Goal: Ask a question: Seek information or help from site administrators or community

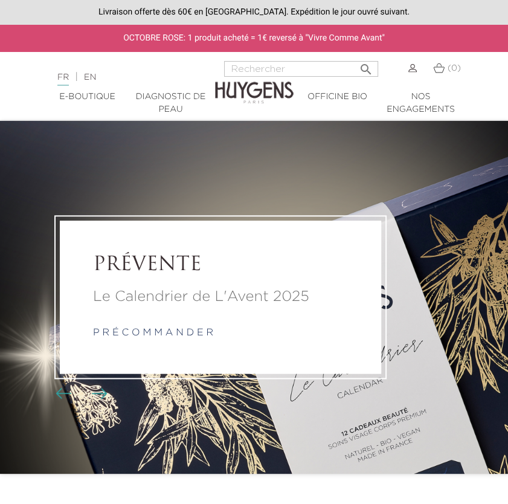
click at [409, 66] on img at bounding box center [412, 68] width 8 height 8
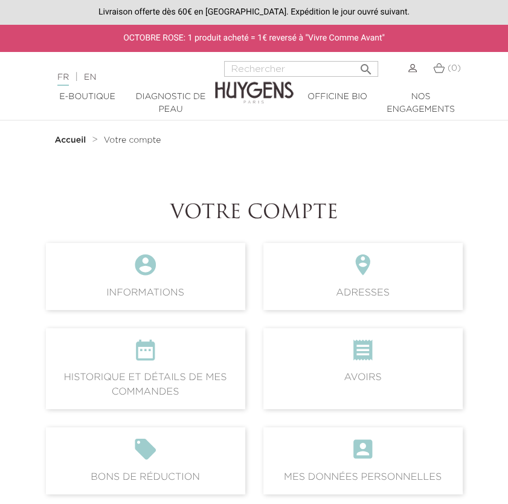
click at [181, 348] on icon "" at bounding box center [146, 354] width 180 height 33
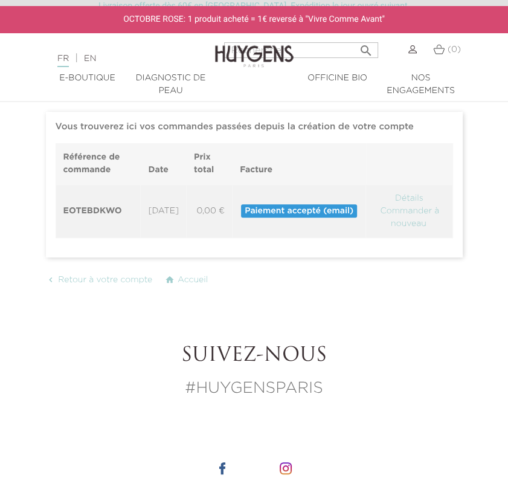
scroll to position [121, 0]
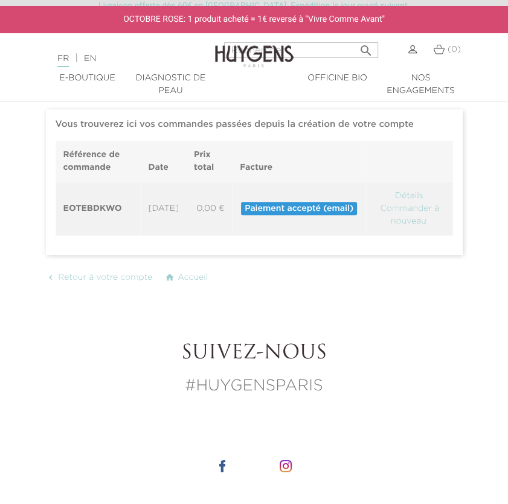
click at [342, 207] on span "Paiement accepté (email)" at bounding box center [299, 208] width 116 height 13
click at [120, 213] on th "EOTEBDKWO" at bounding box center [98, 209] width 85 height 54
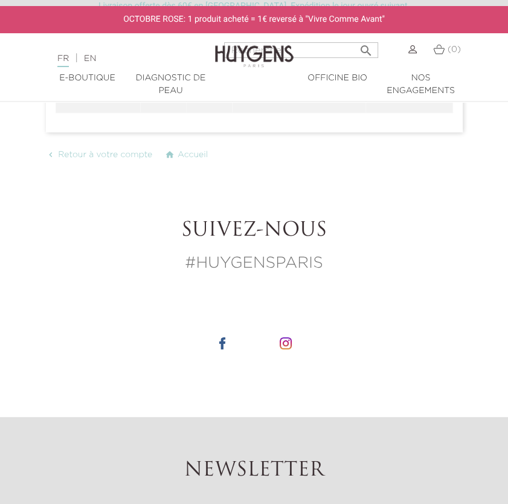
scroll to position [242, 0]
click at [271, 251] on div "Suivez-nous #HUYGENSPARIS" at bounding box center [254, 249] width 417 height 56
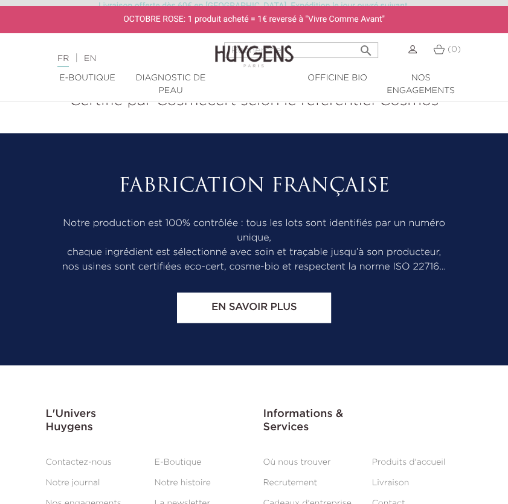
scroll to position [983, 0]
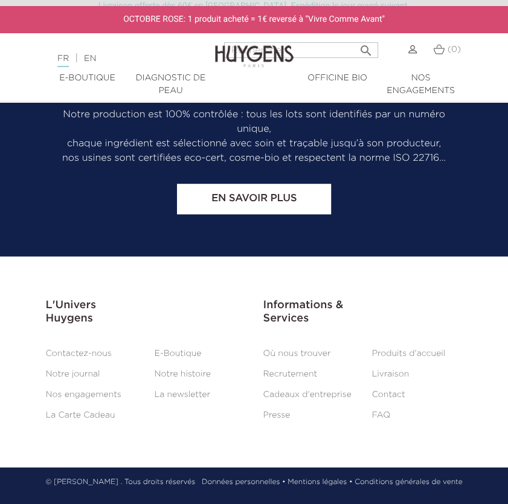
click at [77, 349] on link "Contactez-nous" at bounding box center [79, 352] width 66 height 8
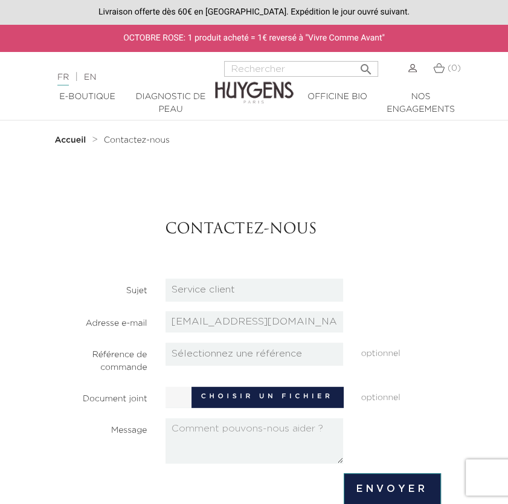
click at [314, 293] on select "Candidatures Boutiques Candidatures Siège Partenariats Relations Presse Service…" at bounding box center [254, 289] width 178 height 23
click at [165, 278] on select "Candidatures Boutiques Candidatures Siège Partenariats Relations Presse Service…" at bounding box center [254, 289] width 178 height 23
click at [292, 351] on select "Sélectionnez une référence EOTEBDKWO" at bounding box center [254, 353] width 178 height 23
select select "27829"
click at [165, 342] on select "Sélectionnez une référence EOTEBDKWO" at bounding box center [254, 353] width 178 height 23
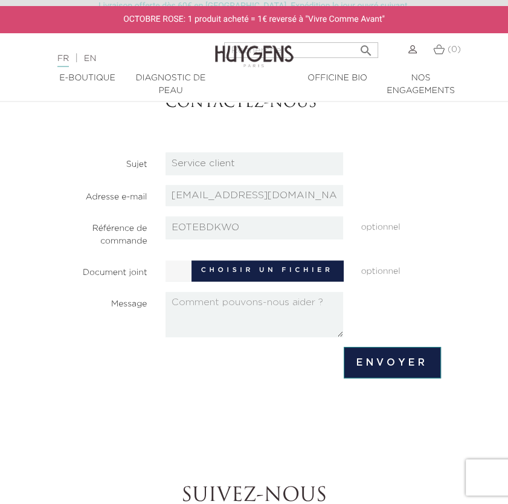
scroll to position [121, 0]
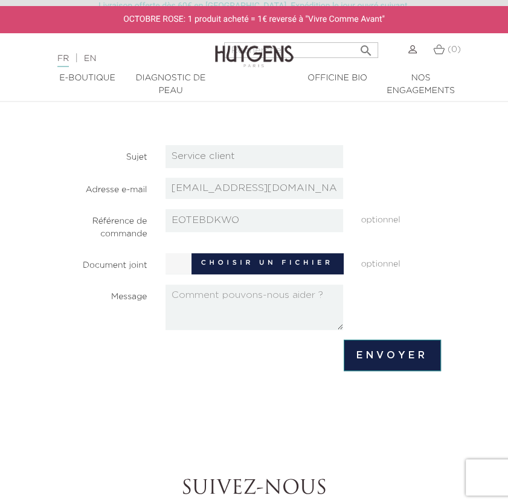
click at [287, 311] on textarea at bounding box center [254, 306] width 178 height 45
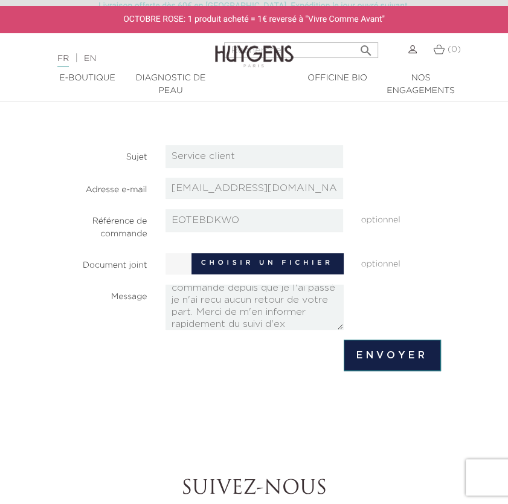
scroll to position [31, 0]
type textarea "Bonjour, Où est t elle ma commande depuis que je l'ai passé je n'ai recu aucun …"
click at [370, 343] on input "Envoyer" at bounding box center [392, 354] width 97 height 31
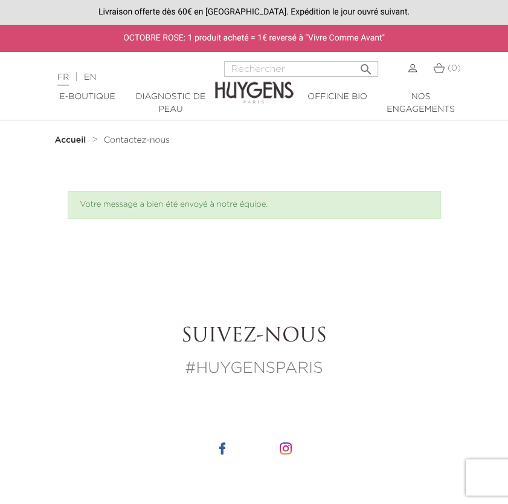
click at [378, 355] on div "Suivez-nous #HUYGENSPARIS" at bounding box center [254, 353] width 417 height 56
click at [298, 70] on input "Rechercher" at bounding box center [301, 69] width 154 height 16
type input "h"
type input "eau de parfum"
click at [355, 57] on button " Rechercher" at bounding box center [366, 65] width 22 height 16
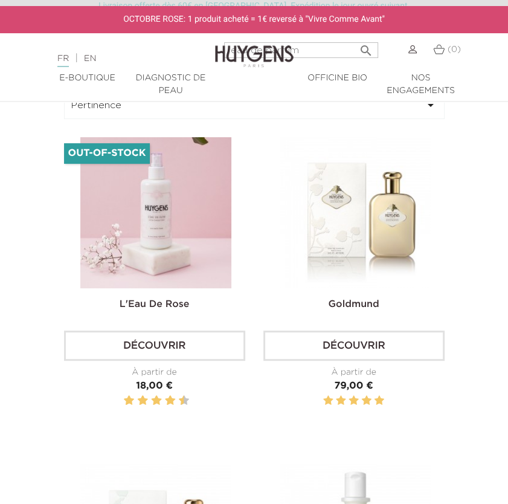
scroll to position [181, 0]
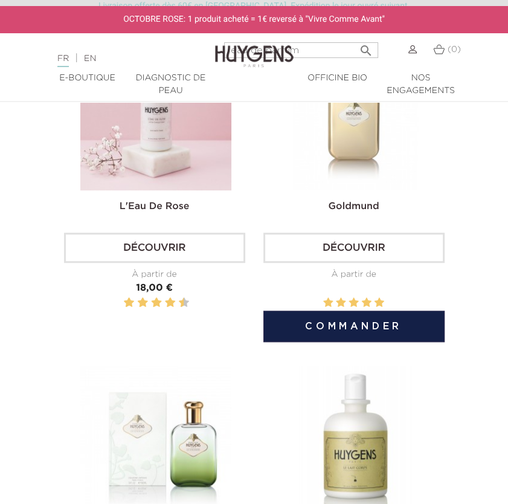
click at [373, 141] on img at bounding box center [355, 114] width 151 height 151
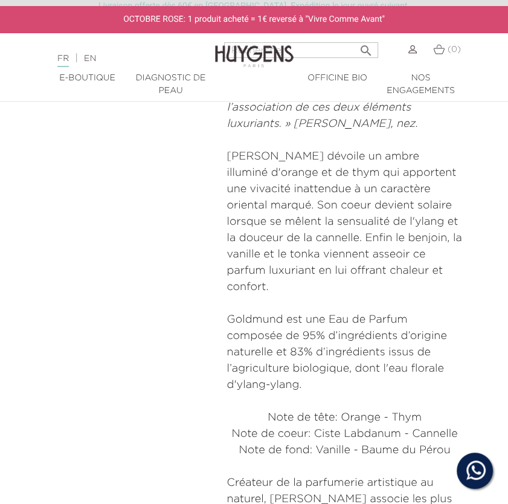
click at [335, 240] on p "[PERSON_NAME] dévoile un ambre illuminé d'orange et de thym qui apportent une v…" at bounding box center [345, 222] width 236 height 147
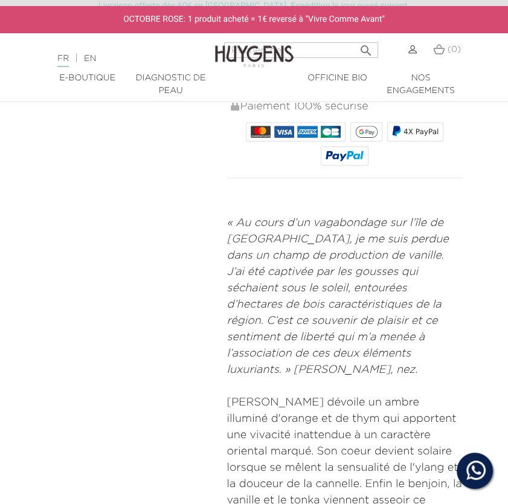
scroll to position [423, 0]
